Goal: Task Accomplishment & Management: Complete application form

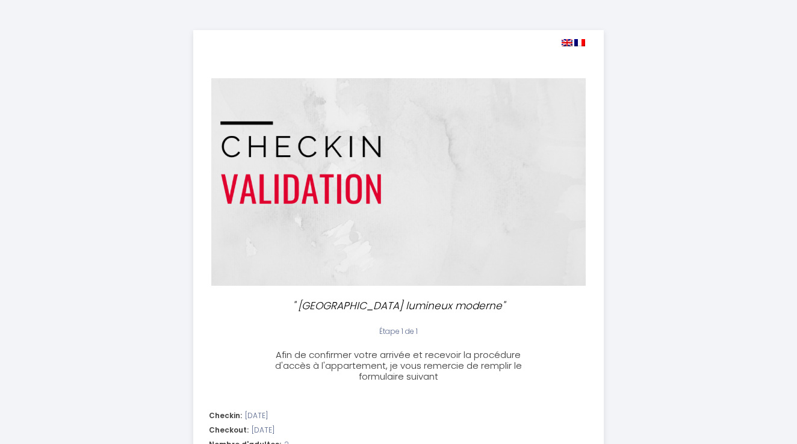
select select
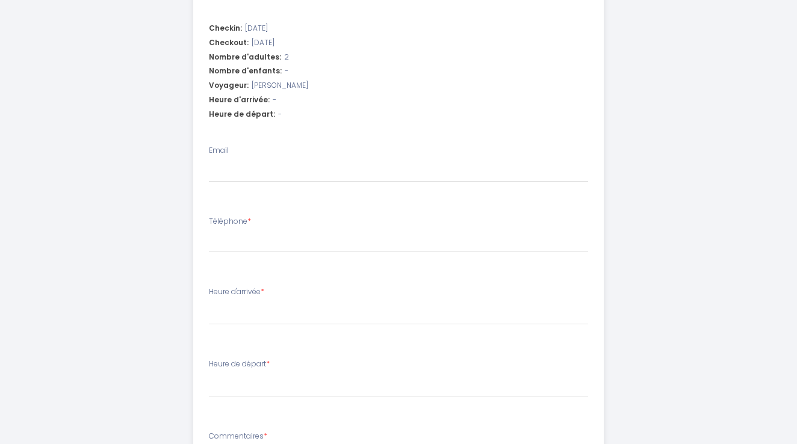
scroll to position [380, 0]
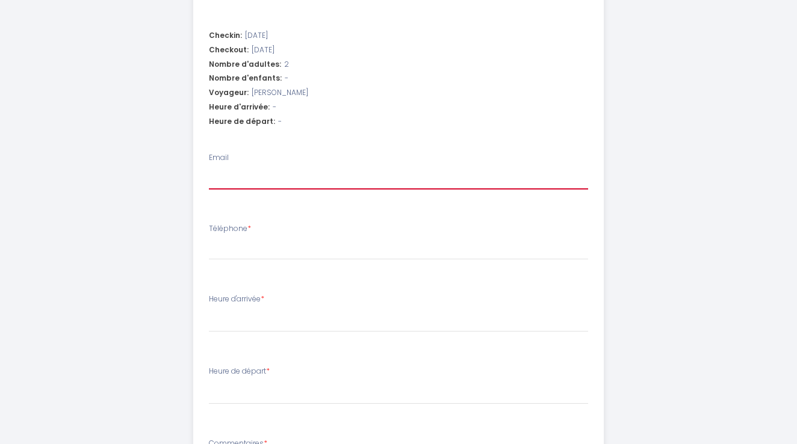
type input "j"
select select
type input "jo"
select select
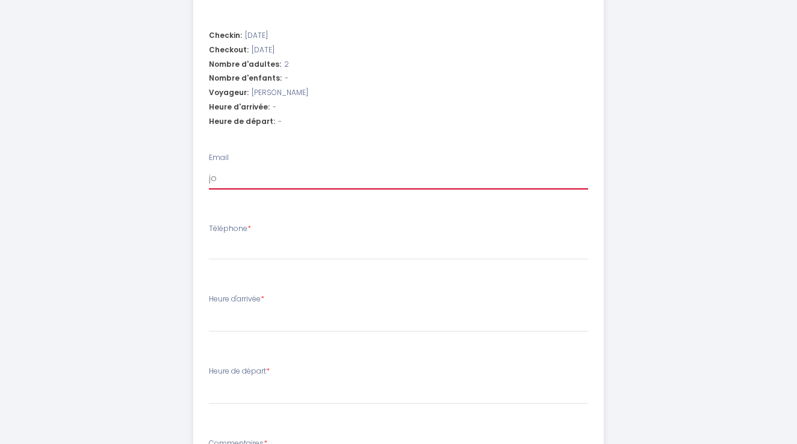
select select
type input "jot"
select select
type input "jo"
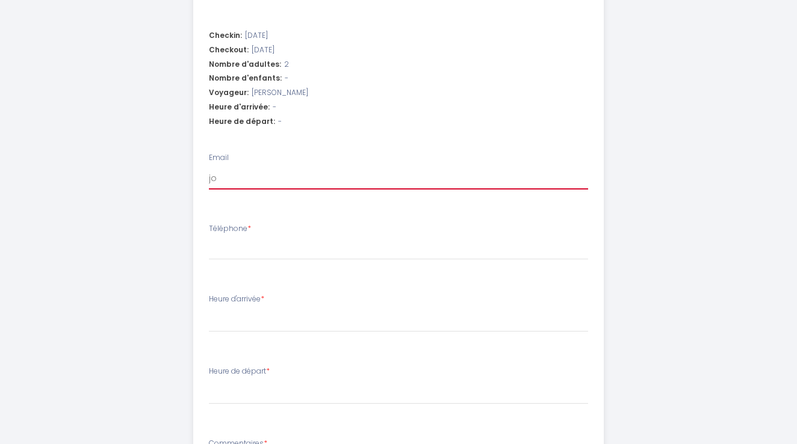
select select
type input "jor"
select select
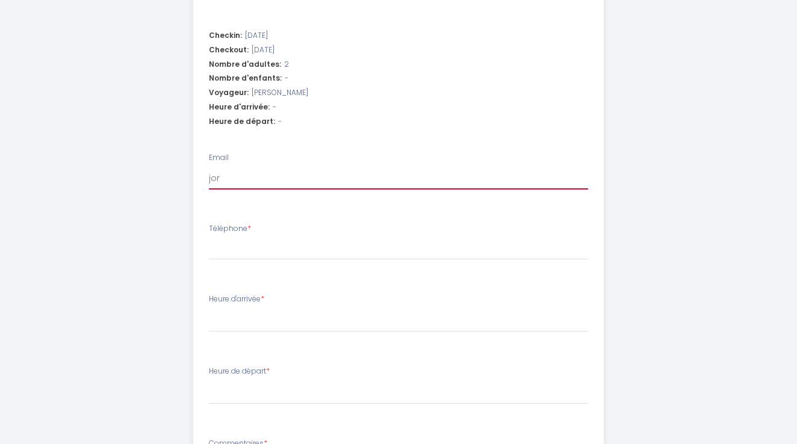
type input "jorn"
select select
type input "jornu"
select select
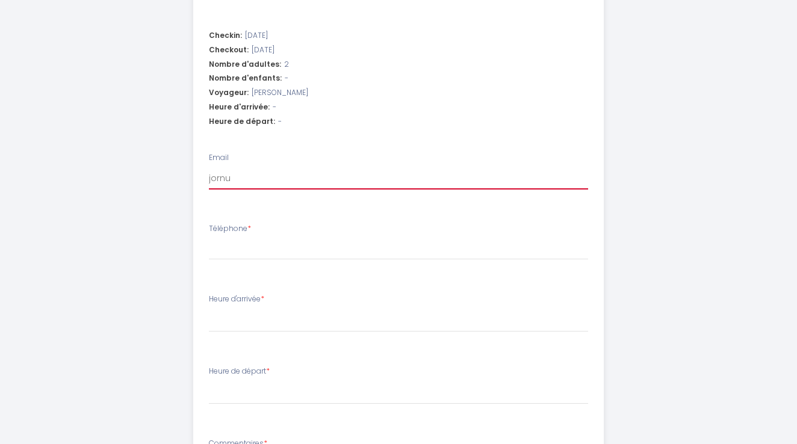
select select
type input "jornut"
select select
type input "jornut@"
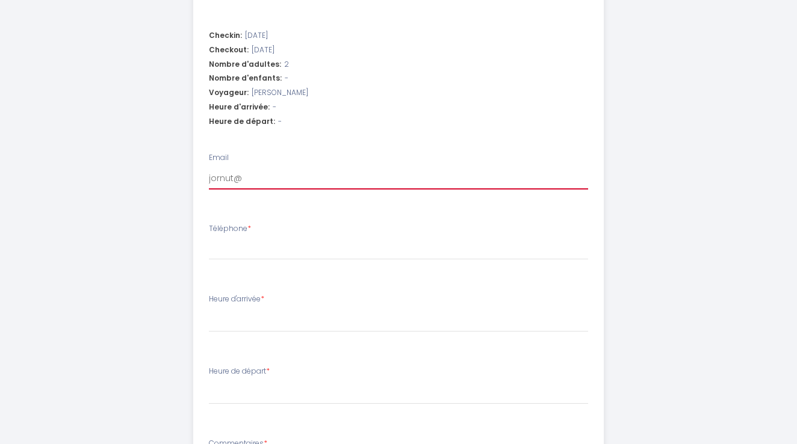
select select
type input "jornut@g"
select select
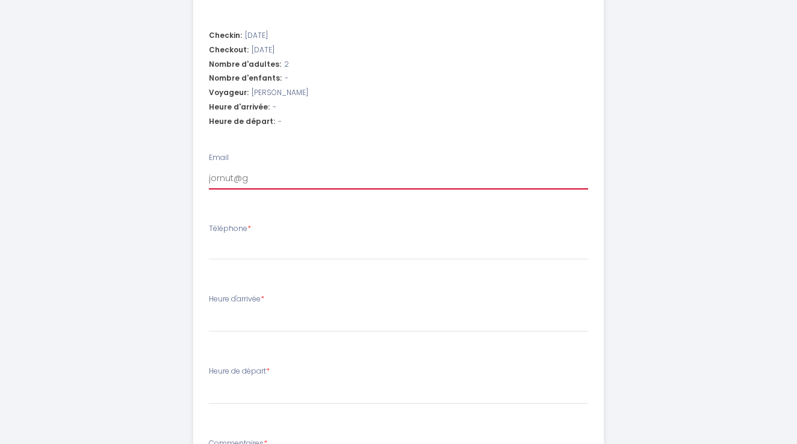
type input "jornut@gm"
select select
type input "jornut@gma"
select select
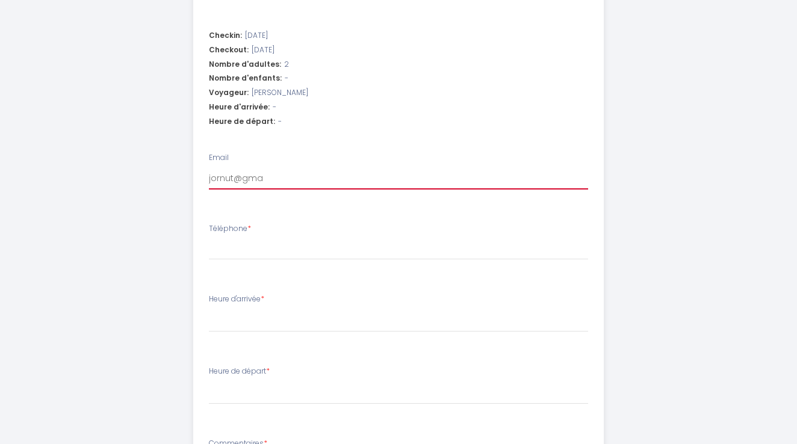
select select
type input "jornut@gmai"
select select
type input "jornut@gmail"
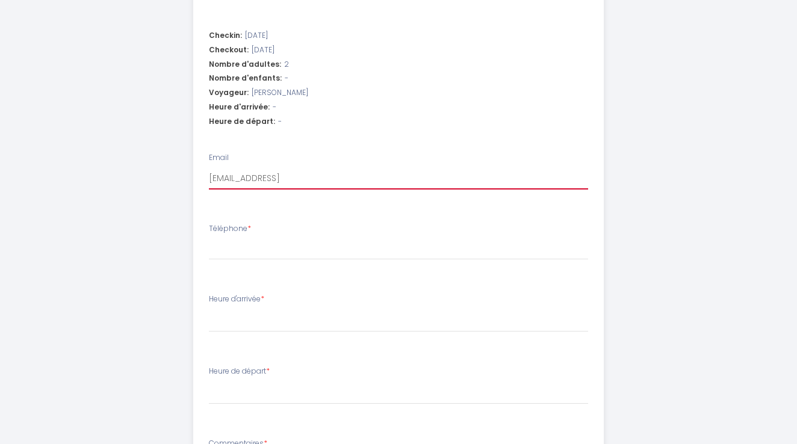
select select
type input "jornut@gmail."
select select
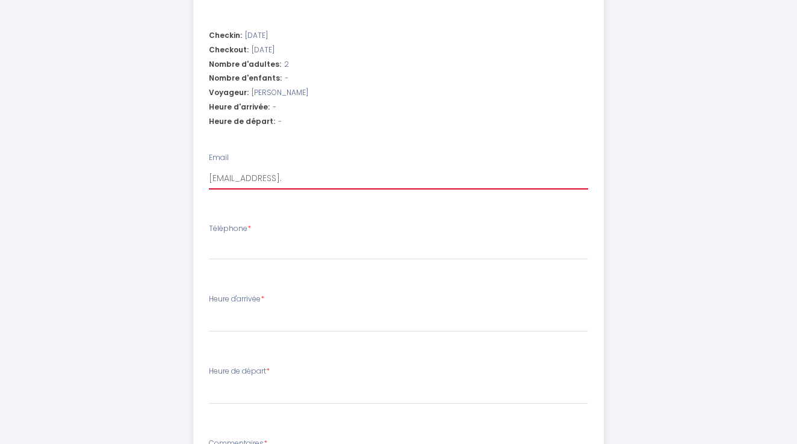
type input "jornut@gmail.c"
select select
type input "jornut@gmail.co"
select select
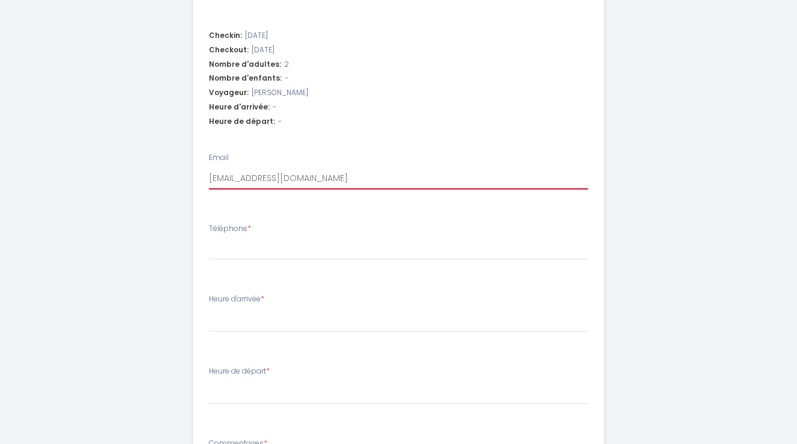
select select
type input "jornut@gmail.com"
select select
type input "jornut@gmail.com"
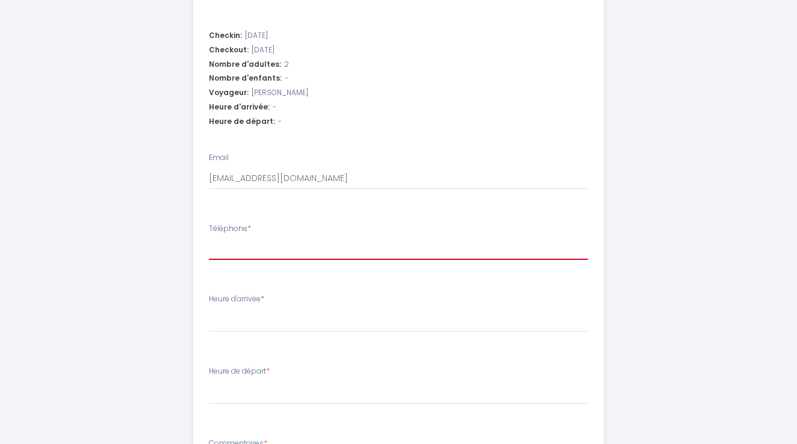
type input "+"
select select
type input "+1"
select select
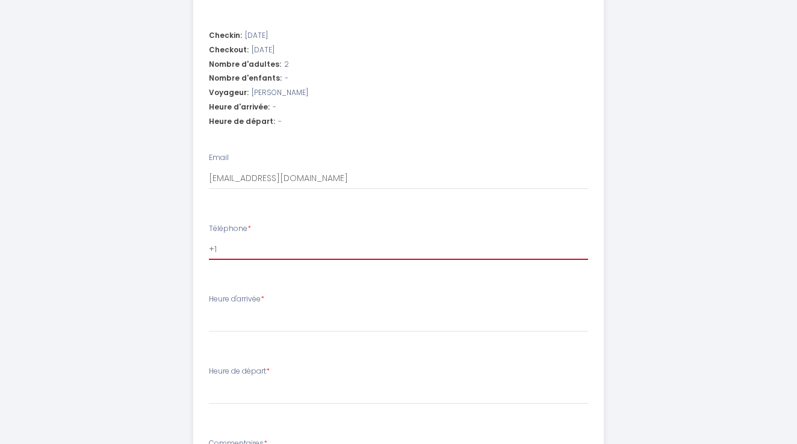
select select
type input "+16"
select select
type input "+164"
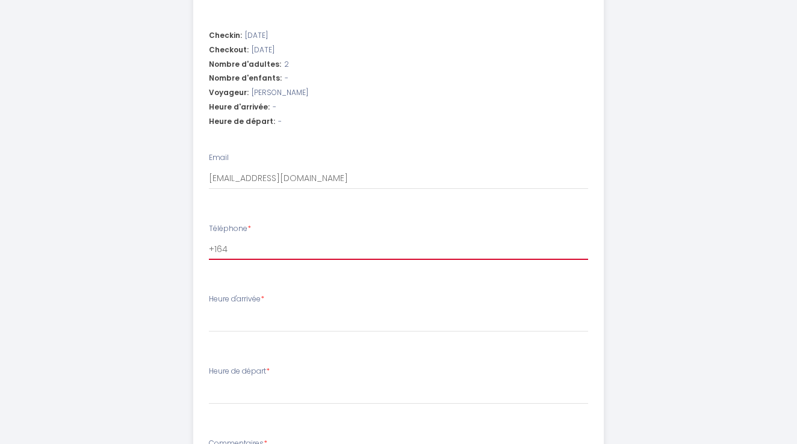
select select
type input "+1647"
select select
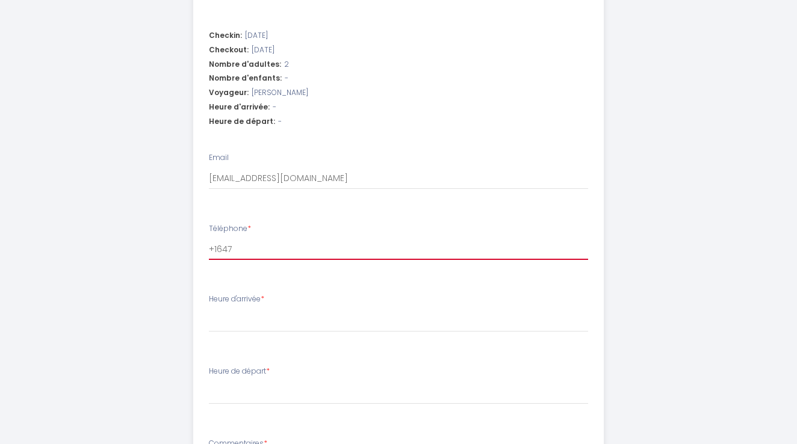
type input "+1647"
select select
type input "+1647"
select select
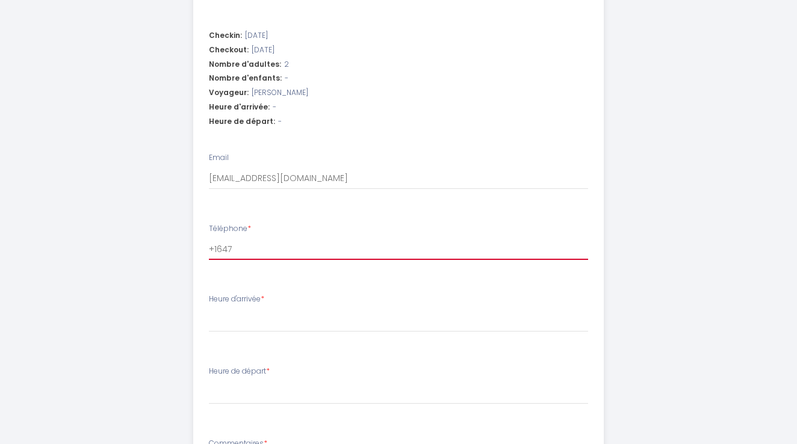
select select
type input "+16478"
select select
type input "+164788"
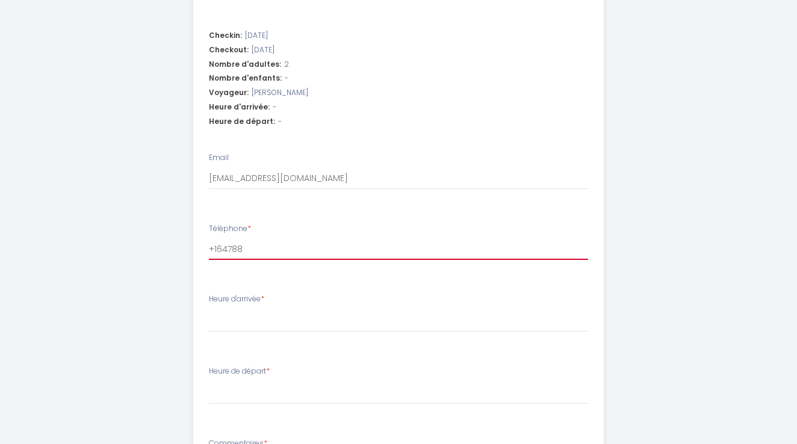
select select
type input "+1647887"
select select
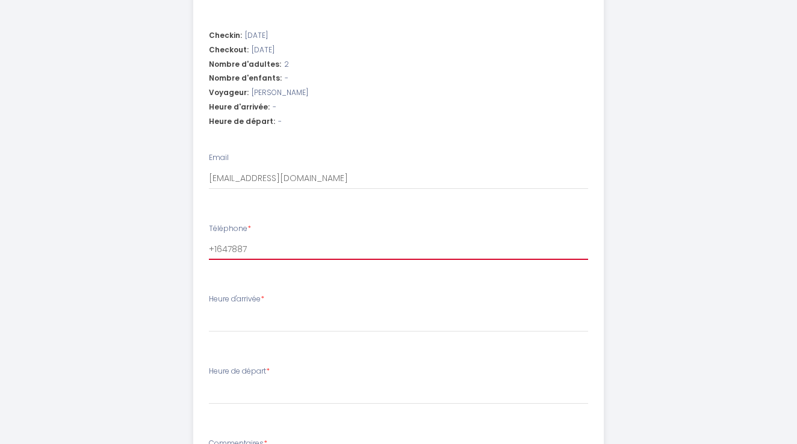
type input "+16478871"
select select
type input "+164788714"
select select
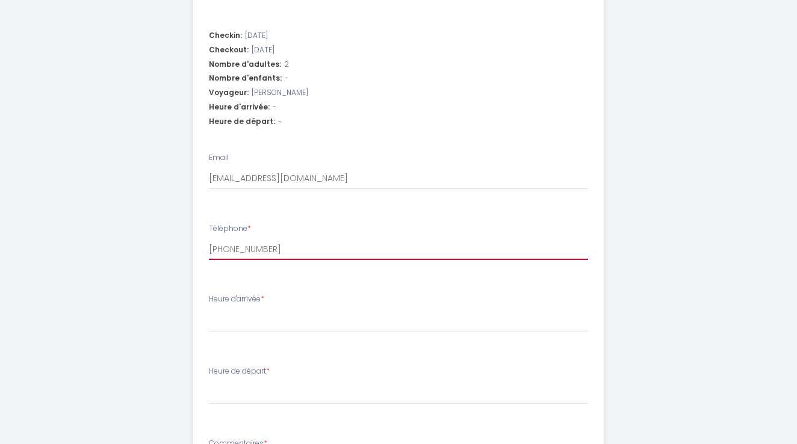
select select
type input "+1647887143"
select select
type input "+16478871439"
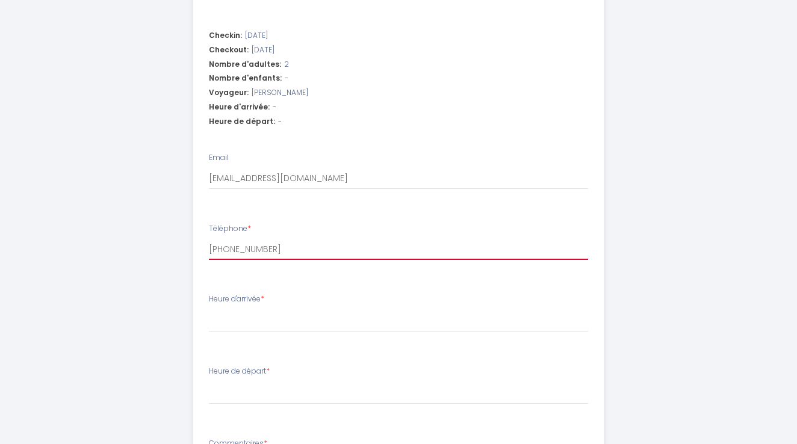
select select
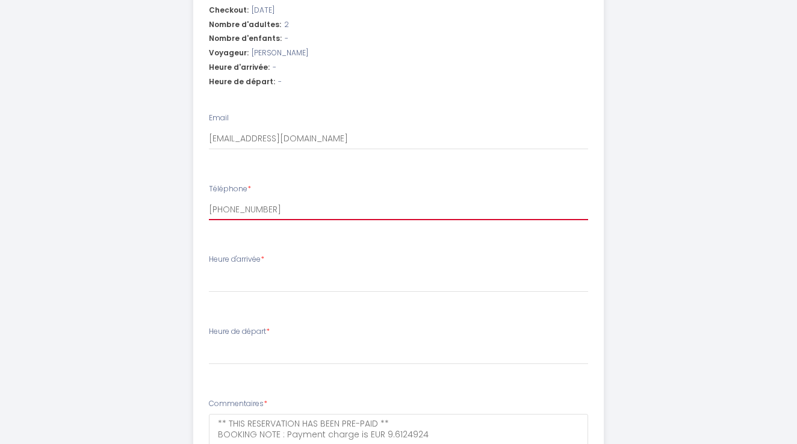
scroll to position [441, 0]
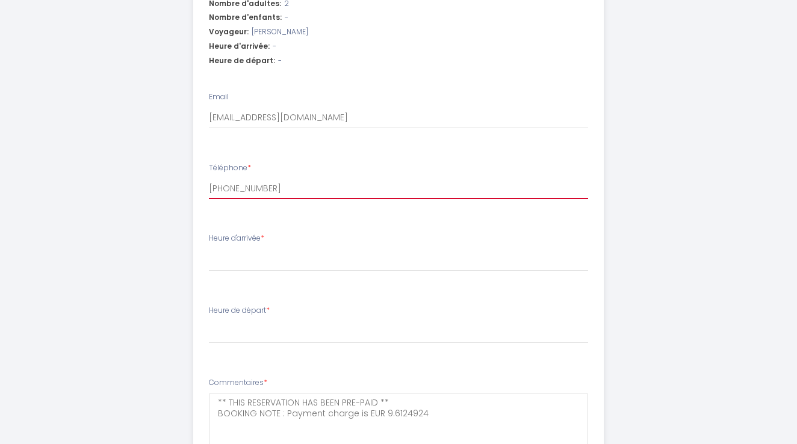
type input "+16478871439"
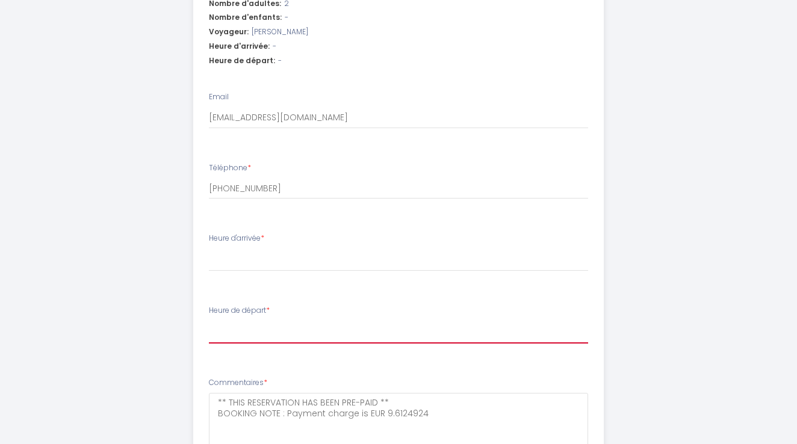
select select "10:30"
click at [277, 241] on div "Heure d'arrivée * 15:00 15:30 16:00 16:30 17:00 17:30 18:00 18:30 19:00 19:30 2…" at bounding box center [399, 252] width 380 height 39
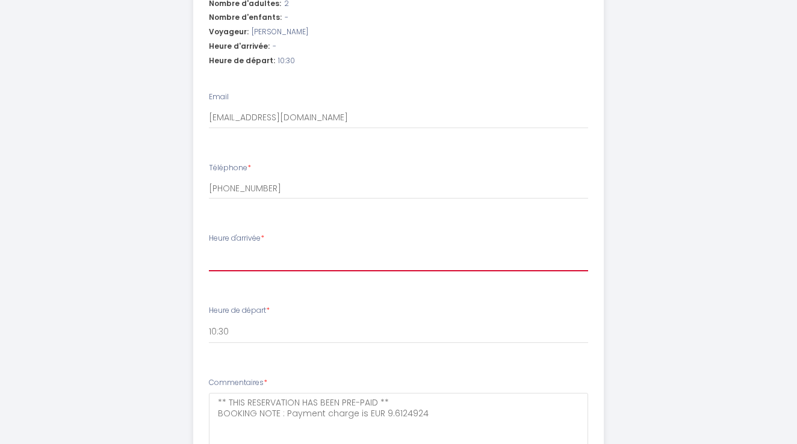
select select "15:00"
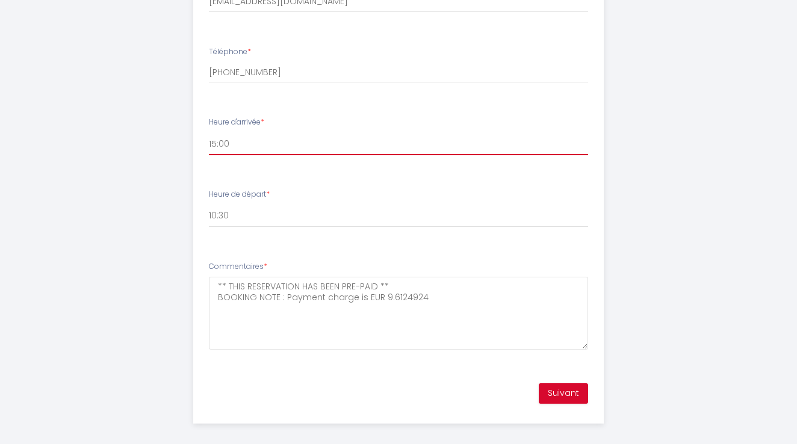
scroll to position [557, 0]
click at [564, 384] on button "Suivant" at bounding box center [562, 394] width 49 height 20
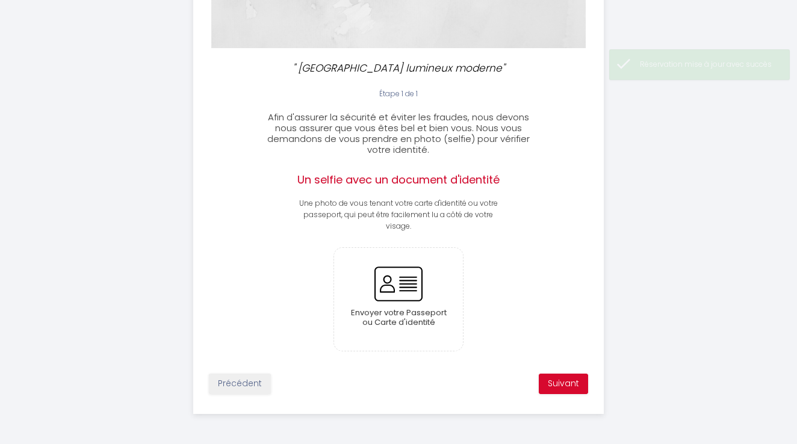
scroll to position [196, 0]
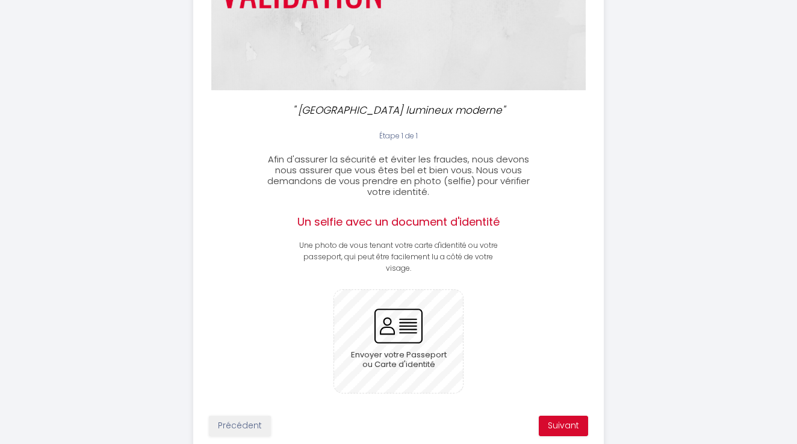
click at [395, 323] on input "file" at bounding box center [398, 341] width 129 height 103
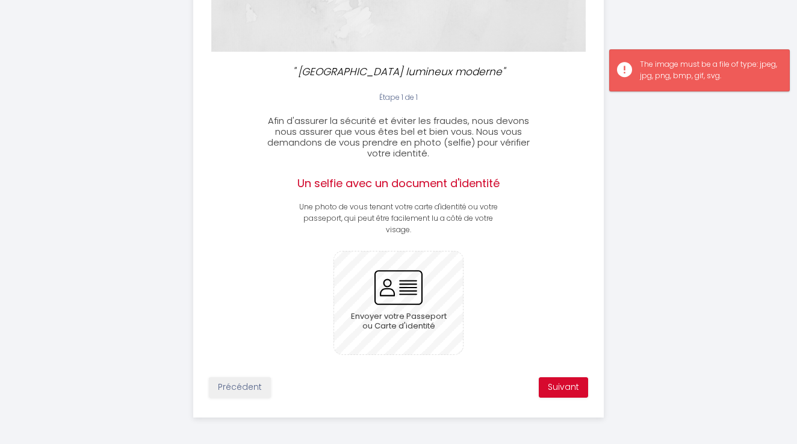
scroll to position [233, 0]
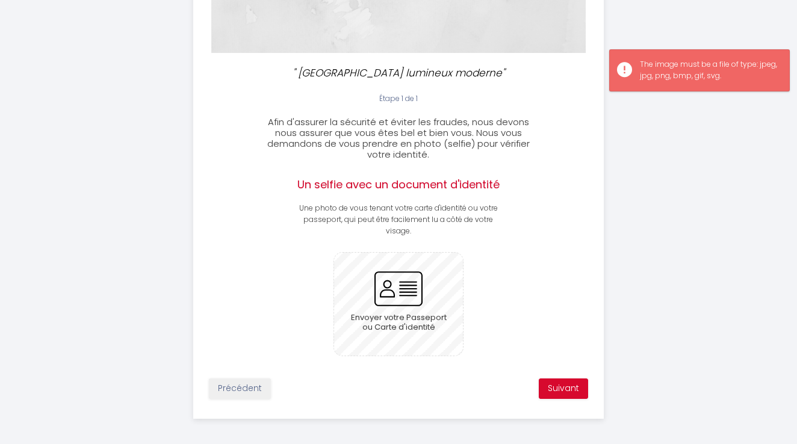
click at [383, 288] on input "file" at bounding box center [398, 304] width 129 height 103
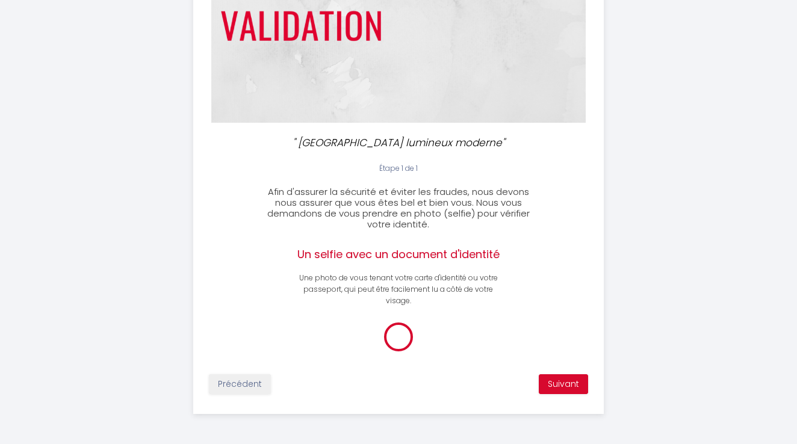
scroll to position [159, 0]
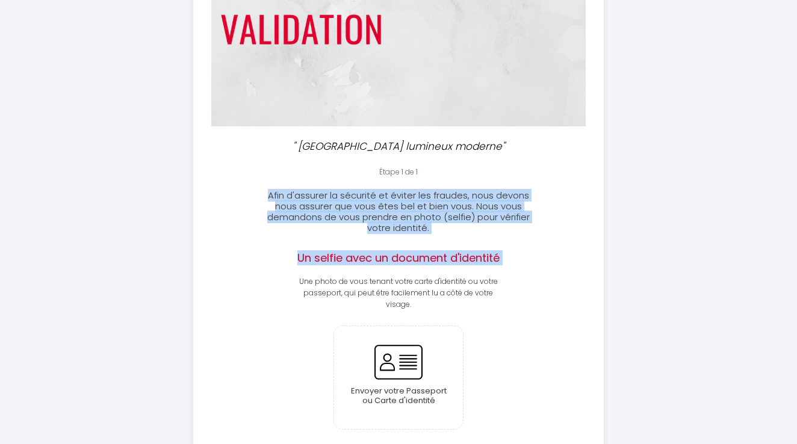
drag, startPoint x: 269, startPoint y: 191, endPoint x: 463, endPoint y: 272, distance: 210.1
click at [463, 272] on div "Étape 1 de 1 Afin d'assurer la sécurité et éviter les fraudes, nous devons nous…" at bounding box center [399, 323] width 410 height 313
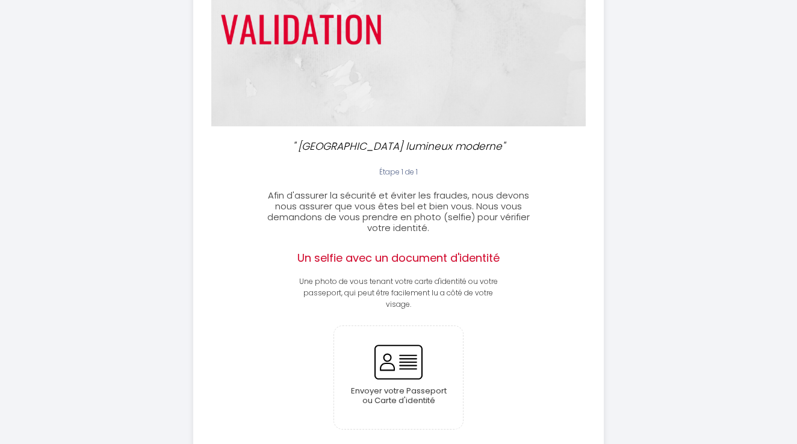
click at [463, 272] on div "Un selfie avec un document d'identité Une photo de vous tenant votre carte d'id…" at bounding box center [398, 280] width 205 height 59
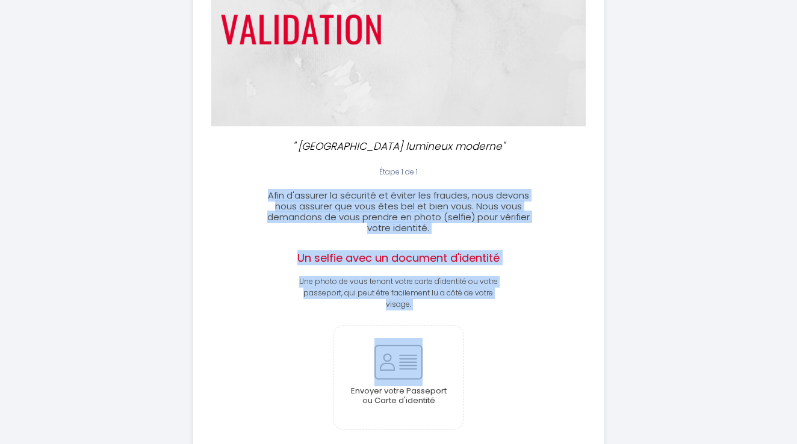
drag, startPoint x: 413, startPoint y: 307, endPoint x: 271, endPoint y: 190, distance: 184.6
click at [271, 190] on div "Étape 1 de 1 Afin d'assurer la sécurité et éviter les fraudes, nous devons nous…" at bounding box center [399, 323] width 410 height 313
click at [391, 369] on input "file" at bounding box center [398, 377] width 129 height 103
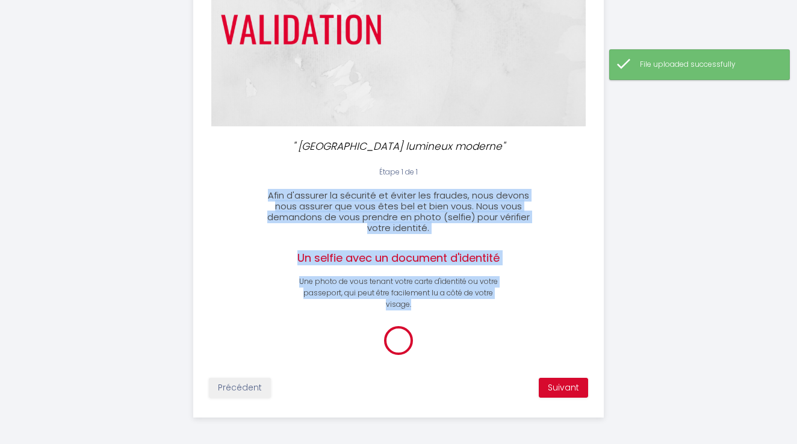
scroll to position [140, 0]
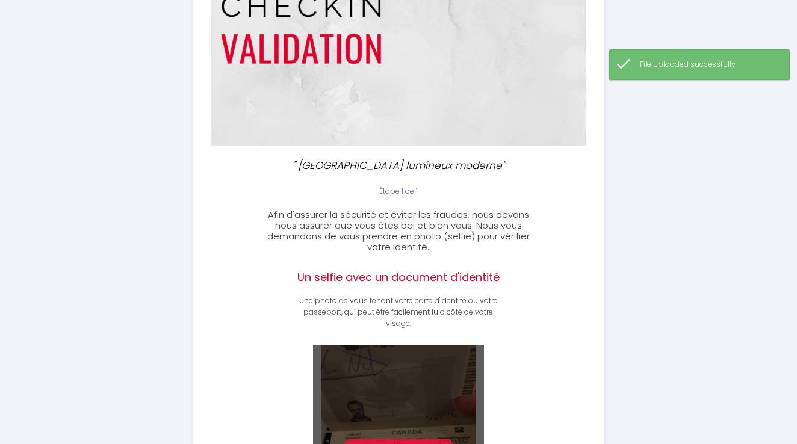
click at [467, 85] on img at bounding box center [398, 42] width 374 height 208
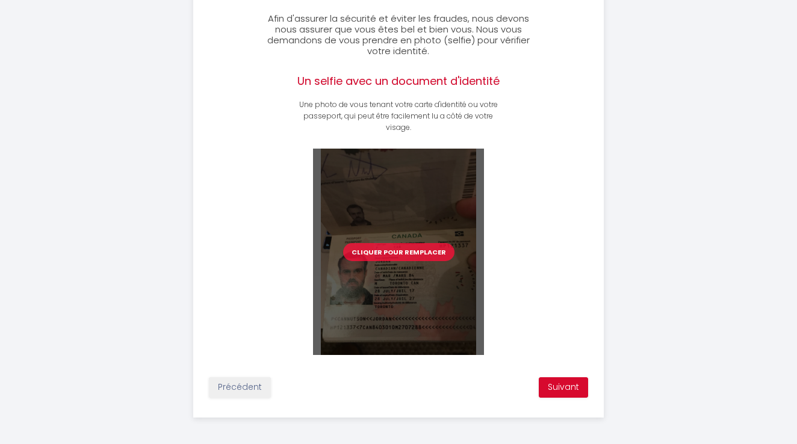
scroll to position [336, 0]
click at [564, 383] on button "Suivant" at bounding box center [562, 388] width 49 height 20
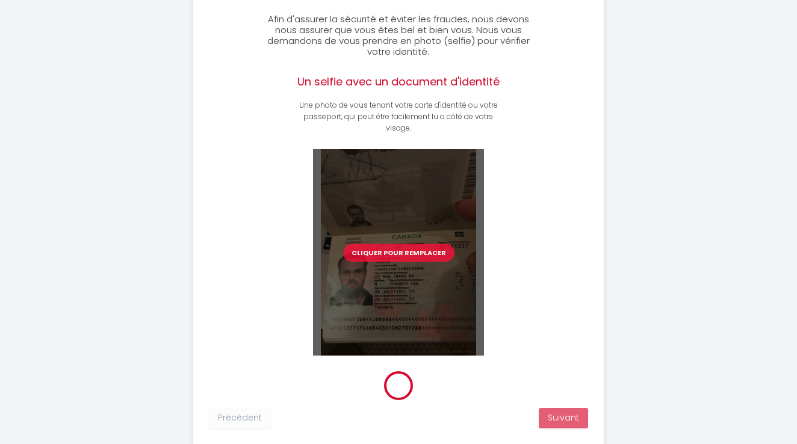
scroll to position [265, 0]
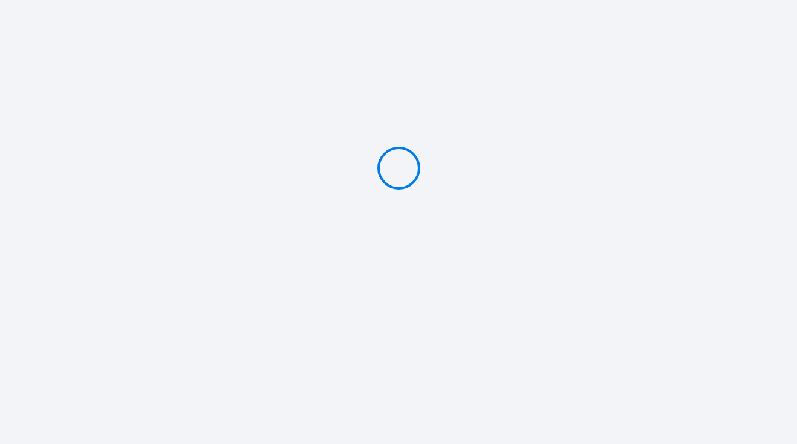
type input "Deposit 300 €"
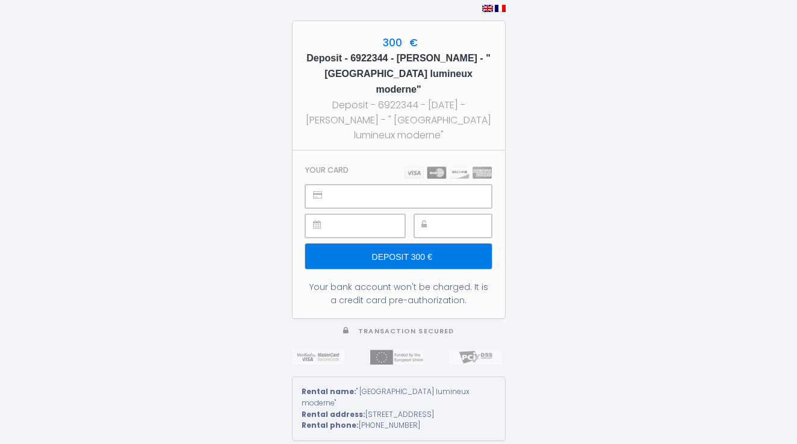
click at [602, 112] on div "300 € Deposit - 6922344 - [PERSON_NAME] - " [GEOGRAPHIC_DATA] lumineux moderne"…" at bounding box center [398, 222] width 797 height 444
drag, startPoint x: 409, startPoint y: 114, endPoint x: 457, endPoint y: 129, distance: 50.4
click at [457, 129] on div "Deposit - 6922344 - [DATE] - [PERSON_NAME] - " [GEOGRAPHIC_DATA] lumineux moder…" at bounding box center [398, 119] width 191 height 45
copy div "ICTORIA [GEOGRAPHIC_DATA] lumineux moderne"
